Goal: Task Accomplishment & Management: Manage account settings

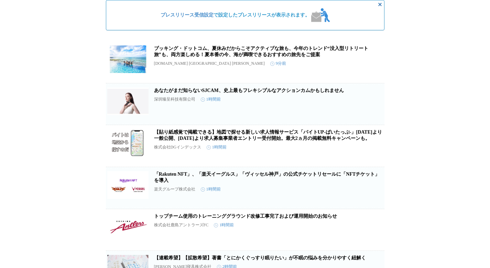
scroll to position [62, 0]
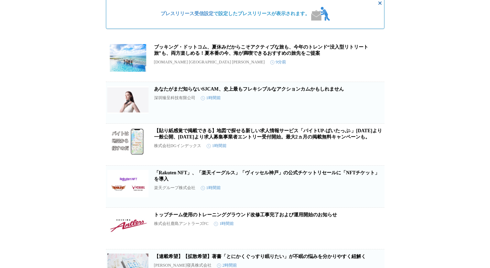
click at [373, 114] on span "この企業を受け取らない" at bounding box center [373, 116] width 22 height 10
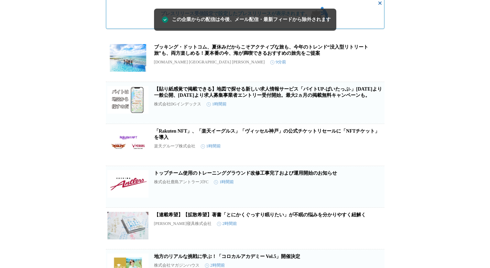
click at [376, 117] on span "この企業を受け取らない" at bounding box center [373, 116] width 22 height 10
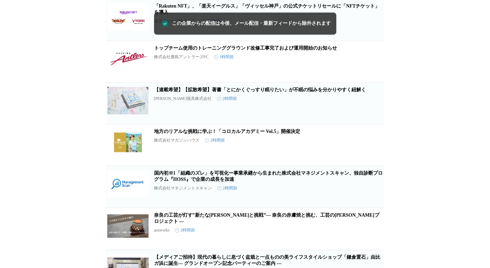
scroll to position [146, 0]
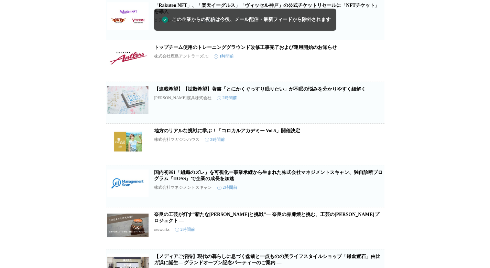
click at [366, 120] on span "この企業を受け取らない" at bounding box center [373, 116] width 22 height 10
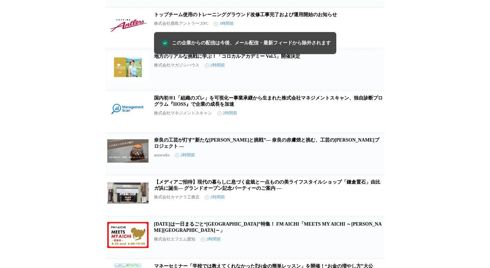
scroll to position [186, 0]
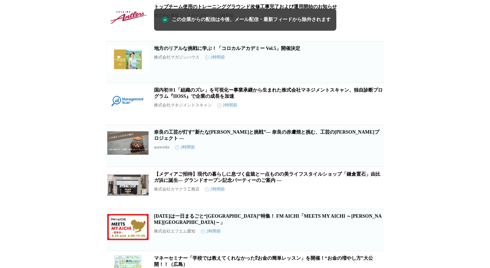
click at [376, 122] on span "この企業を受け取らない" at bounding box center [373, 117] width 22 height 10
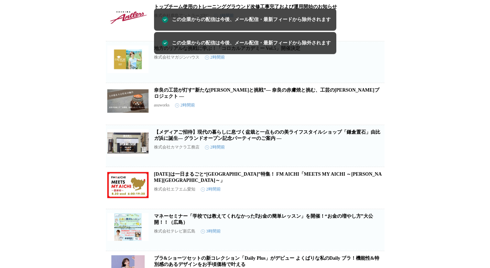
click at [379, 120] on span "この企業を受け取らない" at bounding box center [373, 117] width 22 height 10
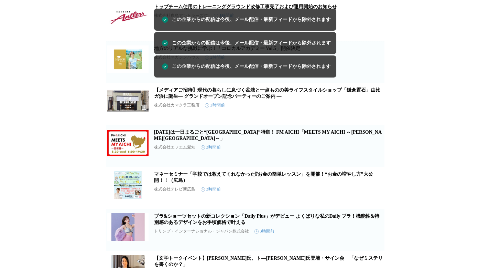
click at [380, 121] on span "この企業を受け取らない" at bounding box center [373, 117] width 22 height 10
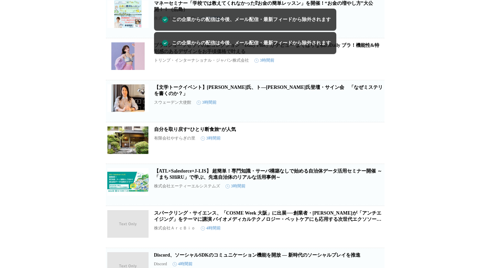
scroll to position [329, 0]
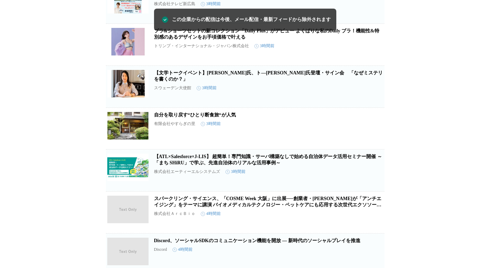
click at [378, 105] on span "この企業を受け取らない" at bounding box center [373, 100] width 22 height 10
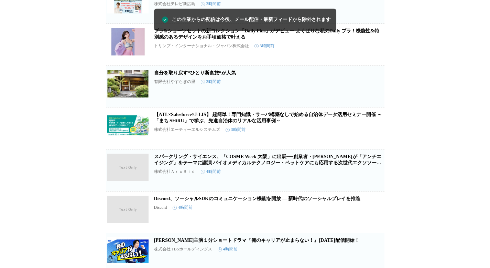
click at [380, 104] on span "この企業を受け取らない" at bounding box center [373, 100] width 22 height 10
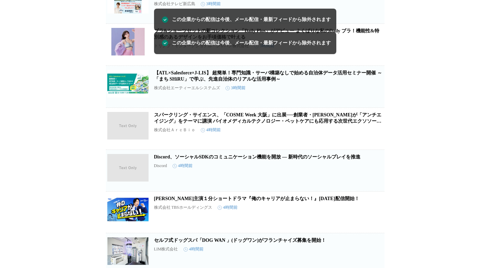
click at [378, 105] on span "この企業を受け取らない" at bounding box center [373, 100] width 22 height 10
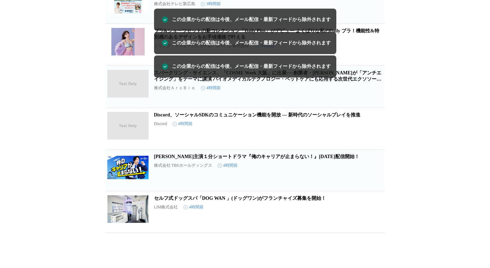
click at [380, 105] on span "この企業を受け取らない" at bounding box center [373, 100] width 22 height 10
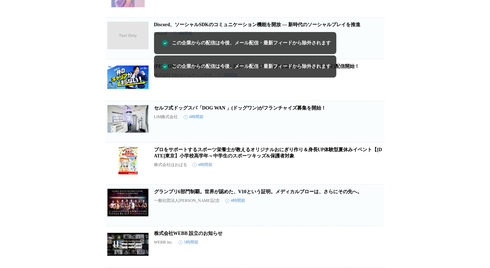
scroll to position [378, 0]
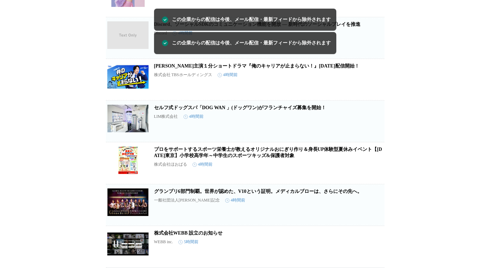
click at [379, 139] on span "この企業を受け取らない" at bounding box center [373, 134] width 22 height 10
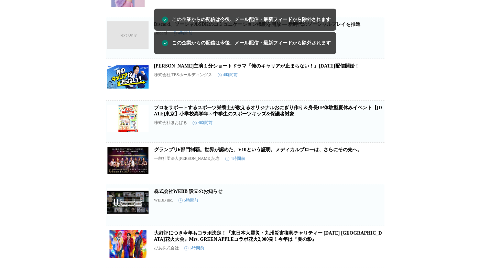
click at [374, 139] on span "この企業を受け取らない" at bounding box center [373, 135] width 22 height 10
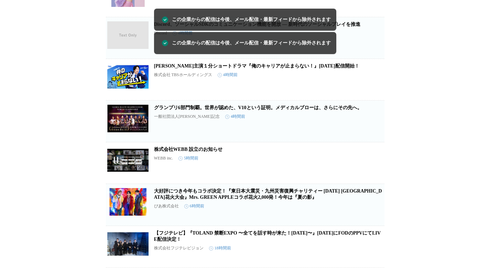
click at [375, 139] on span "この企業を受け取らない" at bounding box center [373, 134] width 22 height 10
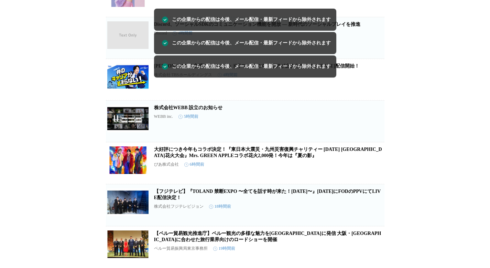
click at [376, 139] on span "この企業を受け取らない" at bounding box center [373, 134] width 22 height 10
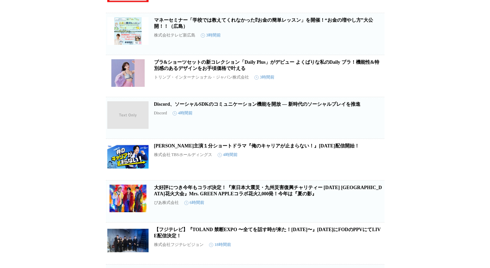
scroll to position [0, 0]
